Goal: Task Accomplishment & Management: Manage account settings

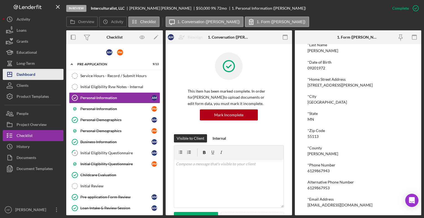
click at [17, 78] on div "Dashboard" at bounding box center [26, 75] width 19 height 12
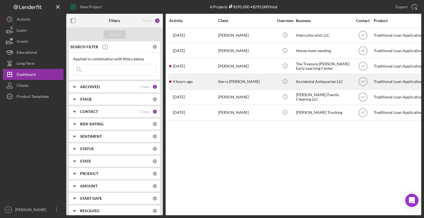
click at [222, 84] on div "Sierra [PERSON_NAME]" at bounding box center [245, 82] width 55 height 15
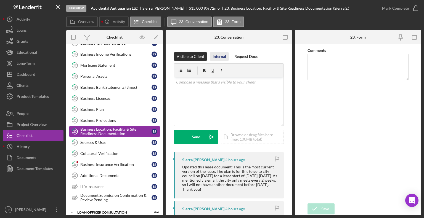
click at [224, 57] on div "Internal" at bounding box center [220, 56] width 14 height 8
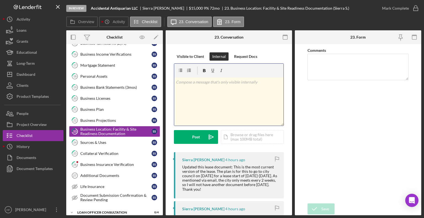
click at [216, 103] on div "v Color teal Color pink Remove color Add row above Add row below Add column bef…" at bounding box center [228, 102] width 109 height 48
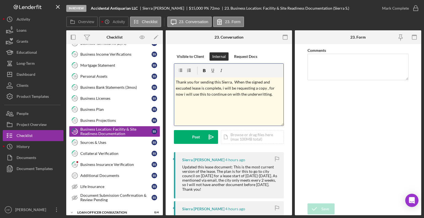
drag, startPoint x: 274, startPoint y: 94, endPoint x: 166, endPoint y: 79, distance: 108.7
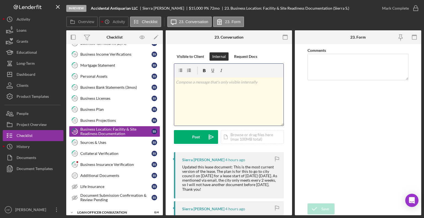
click at [242, 93] on div "v Color teal Color pink Remove color Add row above Add row below Add column bef…" at bounding box center [228, 102] width 109 height 48
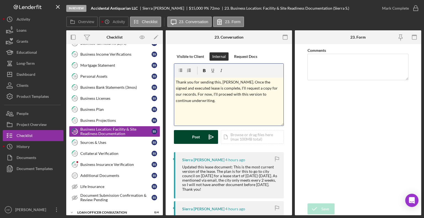
click at [190, 138] on button "Post Icon/icon-invite-send" at bounding box center [196, 137] width 44 height 14
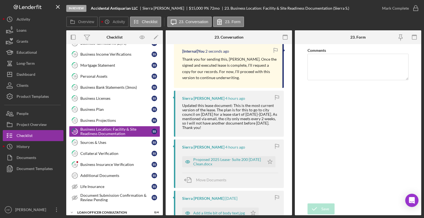
scroll to position [116, 0]
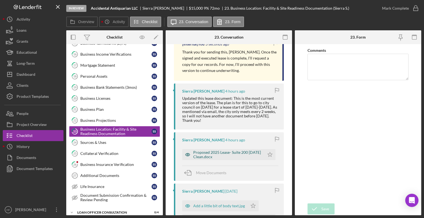
click at [213, 155] on div "Proposed 2025 Lease- Suite 200 [DATE] Clean.docx" at bounding box center [227, 154] width 68 height 9
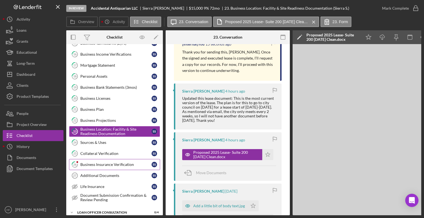
click at [105, 163] on div "Business Insurance Verification" at bounding box center [115, 165] width 71 height 4
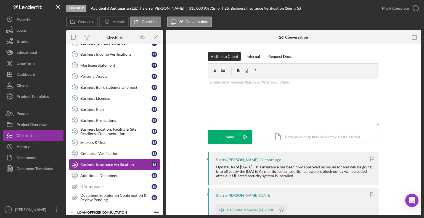
scroll to position [15, 0]
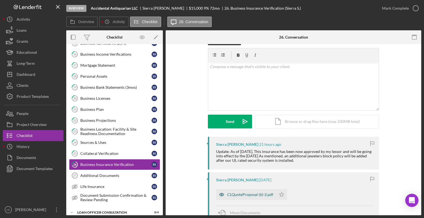
click at [244, 194] on div "CLQuoteProposal (6)-2.pdf" at bounding box center [250, 195] width 46 height 4
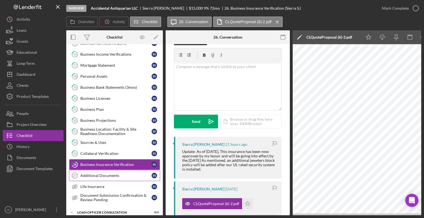
scroll to position [0, 0]
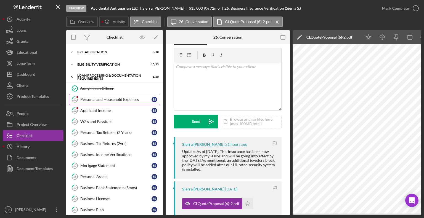
click at [123, 102] on link "11 Personal and Household Expenses S S" at bounding box center [114, 99] width 91 height 11
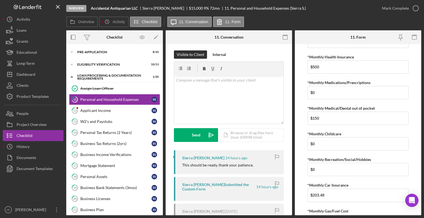
scroll to position [252, 0]
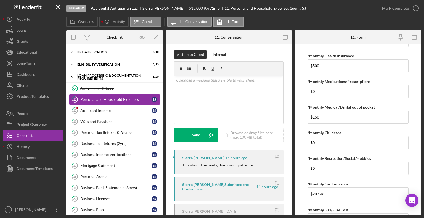
drag, startPoint x: 315, startPoint y: 190, endPoint x: 298, endPoint y: 147, distance: 46.5
click at [298, 147] on form "*Monthly Rent $3,125.24 *Monthly Renter's Insurance $0 *Monthly Electric/Heat $…" at bounding box center [358, 129] width 126 height 171
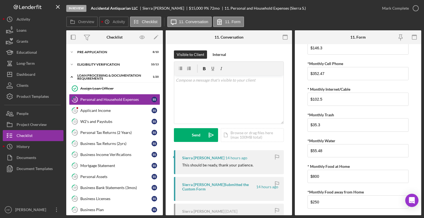
scroll to position [0, 0]
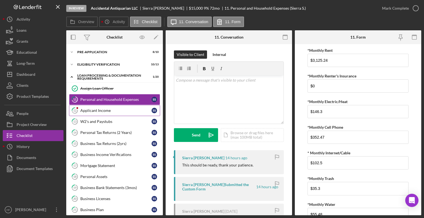
click at [111, 109] on div "Applicant Income" at bounding box center [115, 111] width 71 height 4
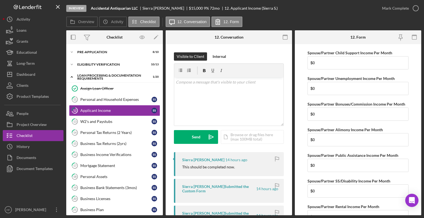
scroll to position [342, 0]
click at [116, 120] on div "W2's and Paystubs" at bounding box center [115, 122] width 71 height 4
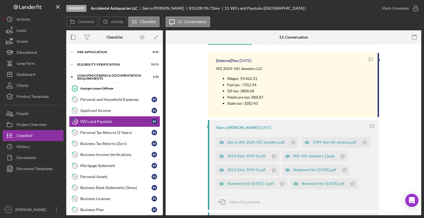
scroll to position [99, 0]
click at [116, 133] on div "Personal Tax Returns (2 Years)" at bounding box center [115, 133] width 71 height 4
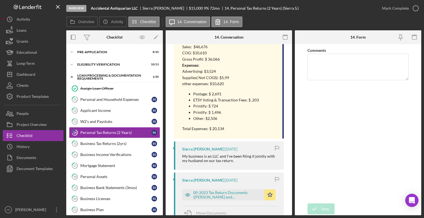
scroll to position [322, 0]
click at [224, 196] on div "00-2023 Tax Return Documents ([PERSON_NAME] and [PERSON_NAME] - Client Copy).pdf" at bounding box center [227, 195] width 68 height 9
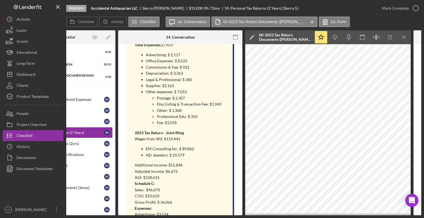
scroll to position [0, 0]
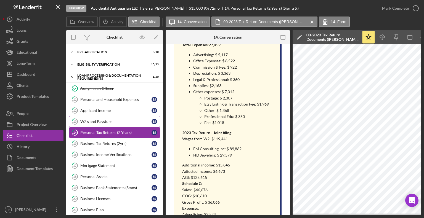
click at [109, 125] on link "13 W2's and Paystubs S S" at bounding box center [114, 121] width 91 height 11
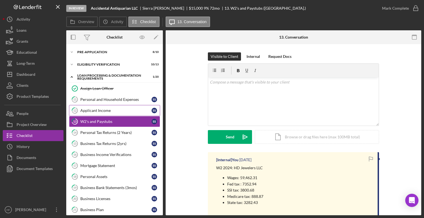
click at [128, 105] on link "12 Applicant Income S S" at bounding box center [114, 110] width 91 height 11
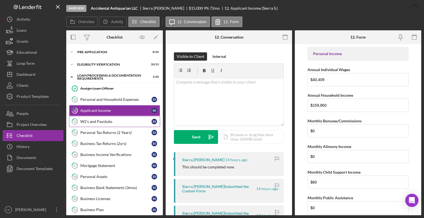
click at [134, 123] on link "13 W2's and Paystubs S S" at bounding box center [114, 121] width 91 height 11
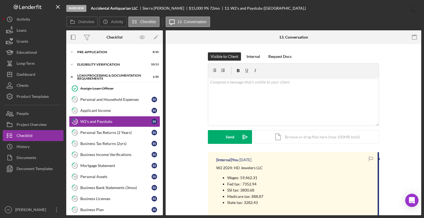
scroll to position [60, 0]
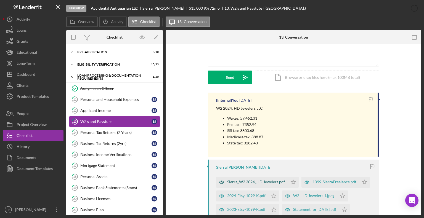
click at [245, 182] on div "Sierra_W2 2024_HD Jewelers.pdf" at bounding box center [256, 182] width 58 height 4
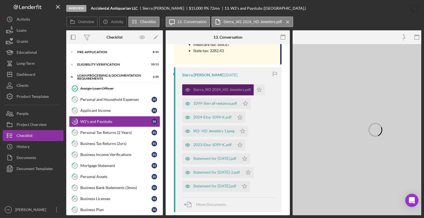
scroll to position [152, 0]
click at [224, 162] on div "Statement for [DATE].pdf" at bounding box center [210, 158] width 57 height 11
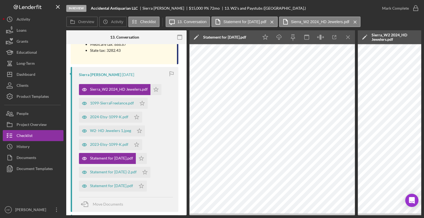
scroll to position [0, 103]
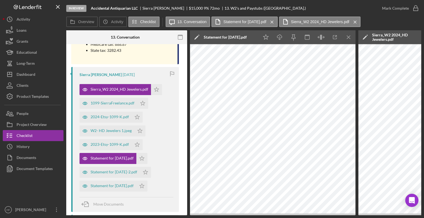
click at [80, 153] on button "Statement for [DATE].pdf Icon/Star" at bounding box center [114, 158] width 68 height 11
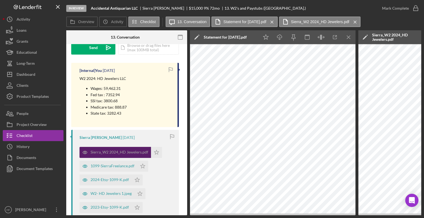
scroll to position [0, 0]
